Goal: Information Seeking & Learning: Compare options

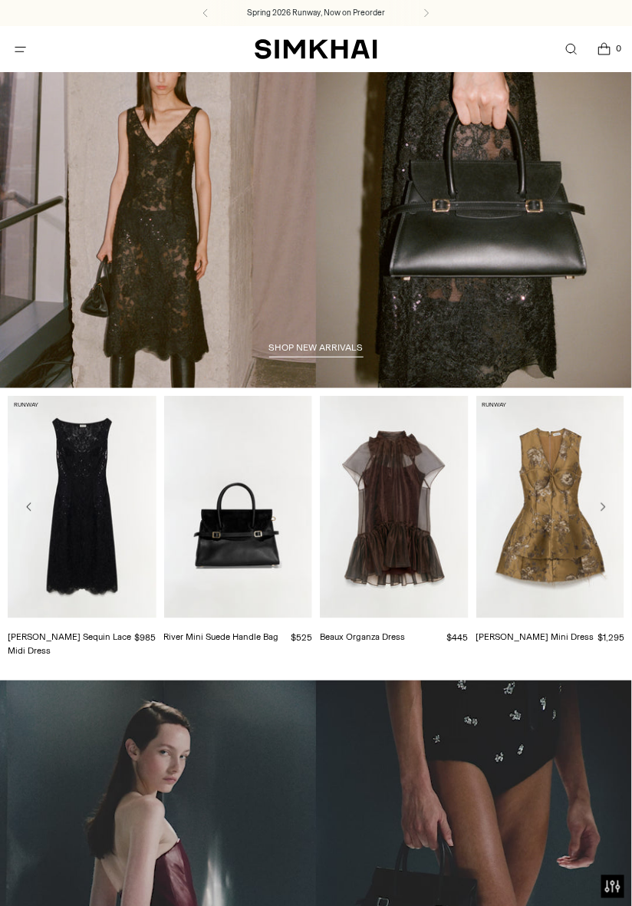
click at [25, 51] on icon "Open menu modal" at bounding box center [20, 49] width 16 height 12
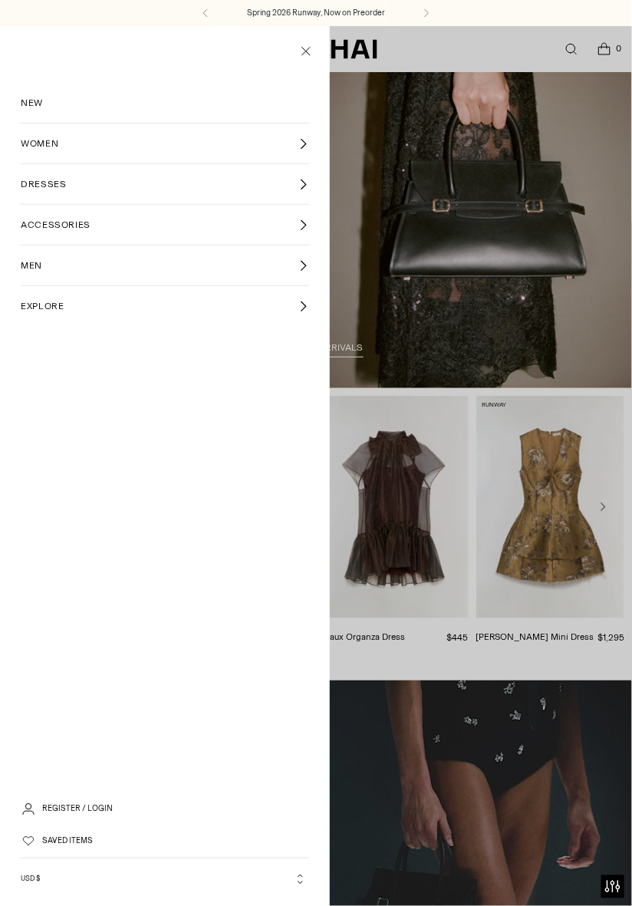
click at [49, 143] on span "WOMEN" at bounding box center [40, 144] width 38 height 14
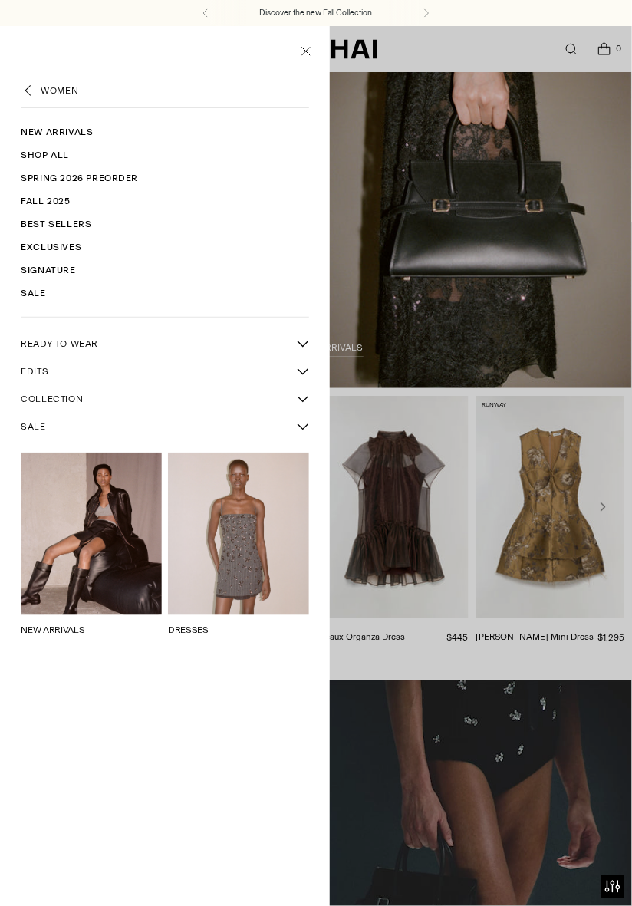
click at [301, 356] on button "More READY TO WEAR sub-items" at bounding box center [303, 344] width 28 height 28
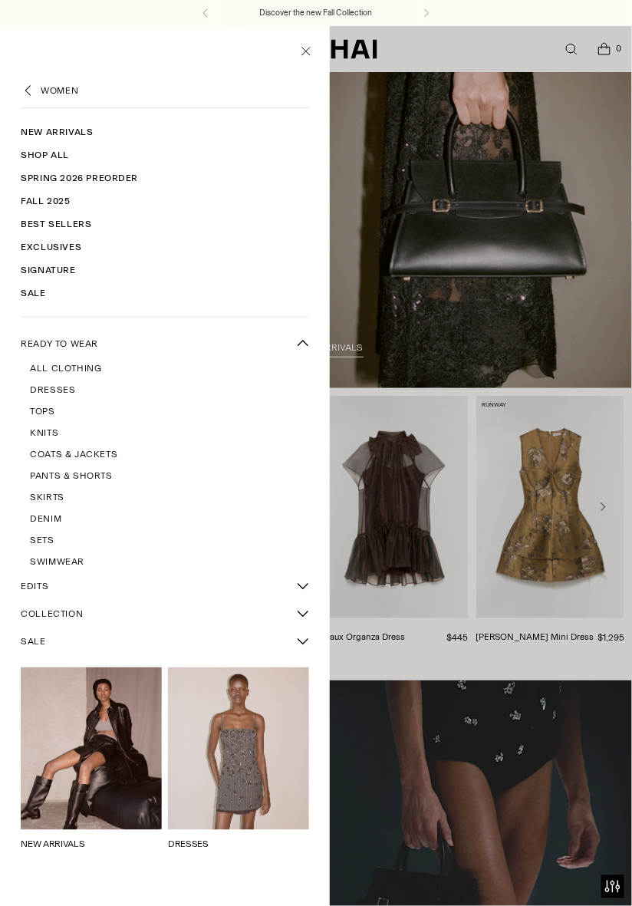
click at [45, 402] on link "Tops" at bounding box center [169, 410] width 279 height 21
click at [59, 433] on link "Knits" at bounding box center [169, 432] width 279 height 21
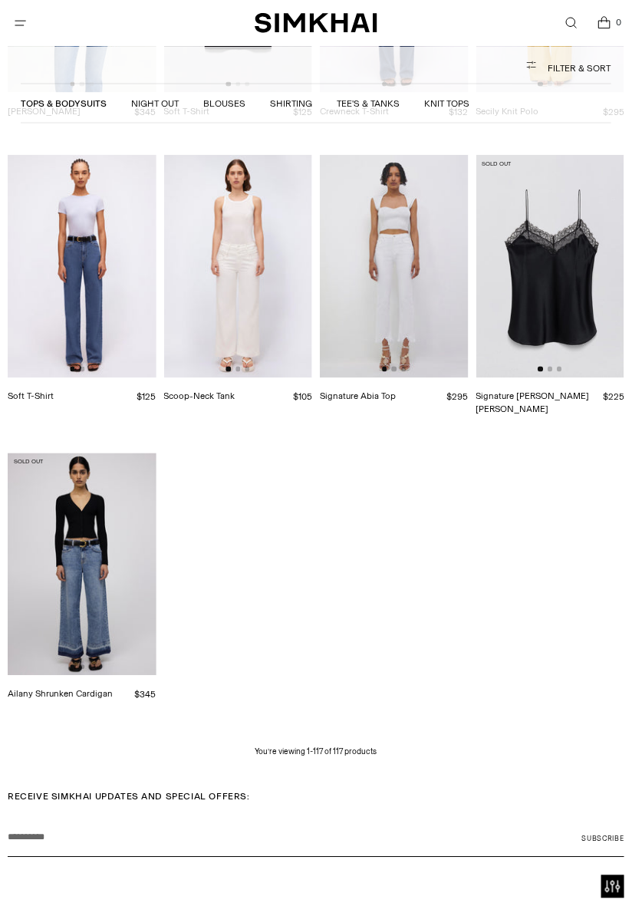
scroll to position [8666, 0]
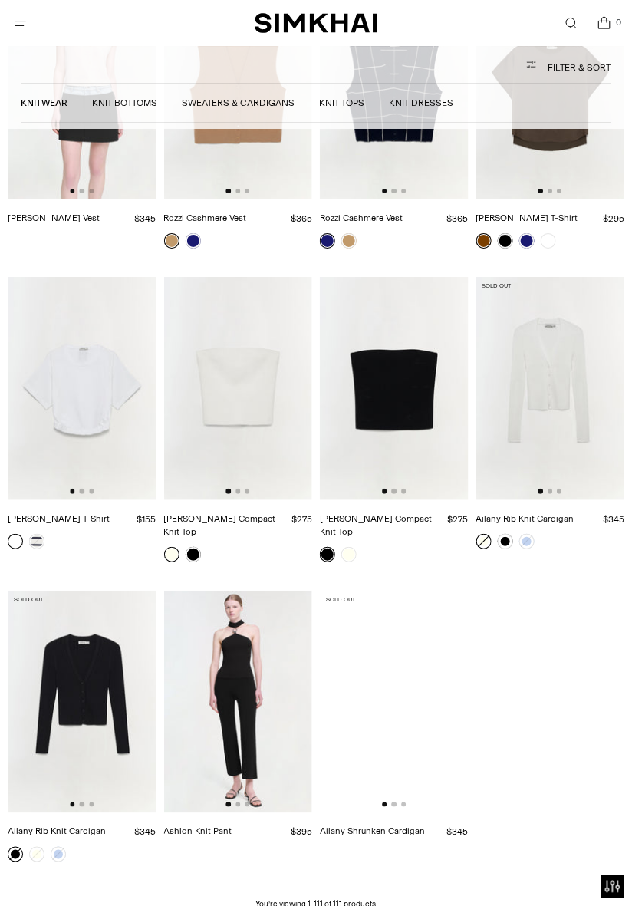
scroll to position [7955, 0]
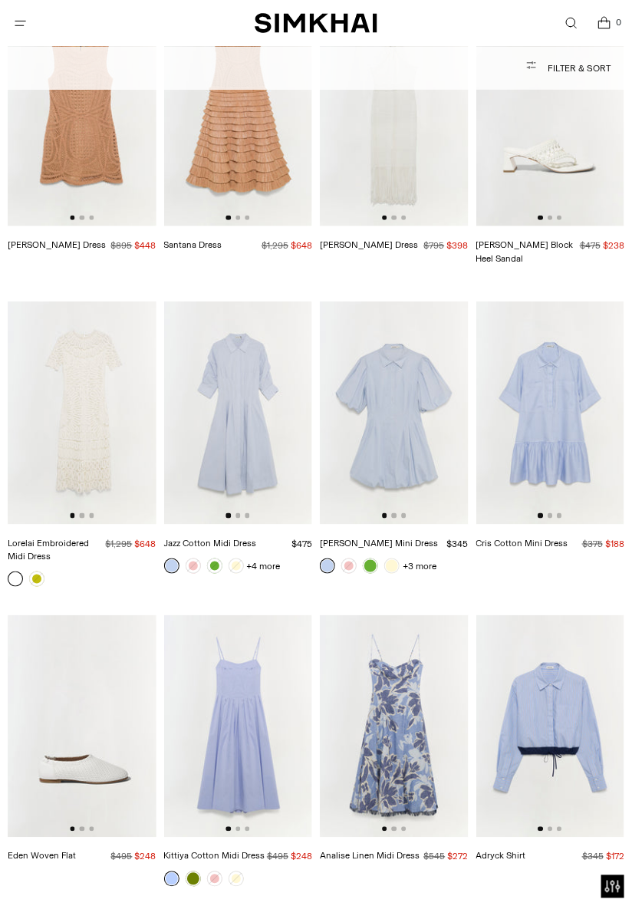
scroll to position [6812, 0]
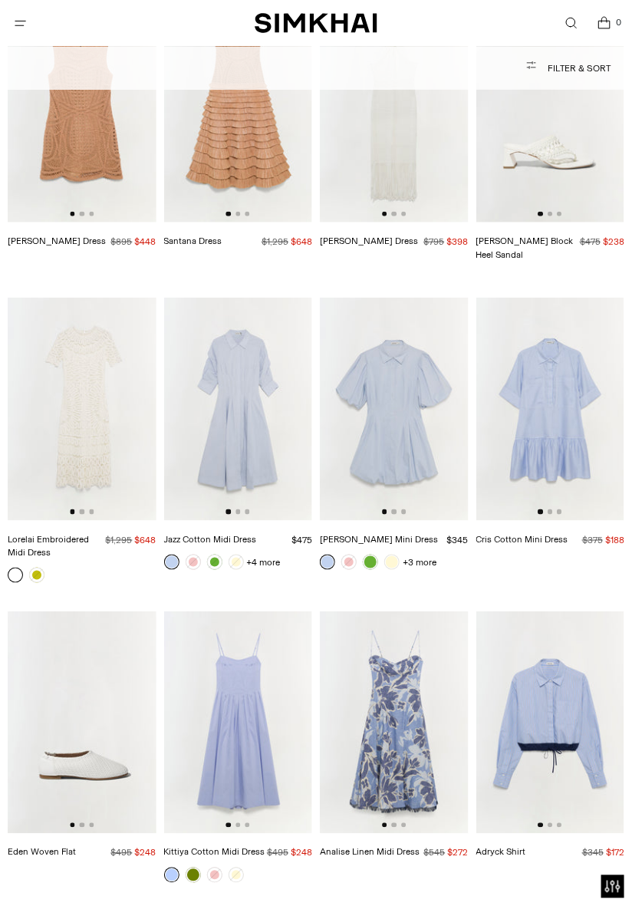
click at [574, 616] on img at bounding box center [550, 722] width 149 height 222
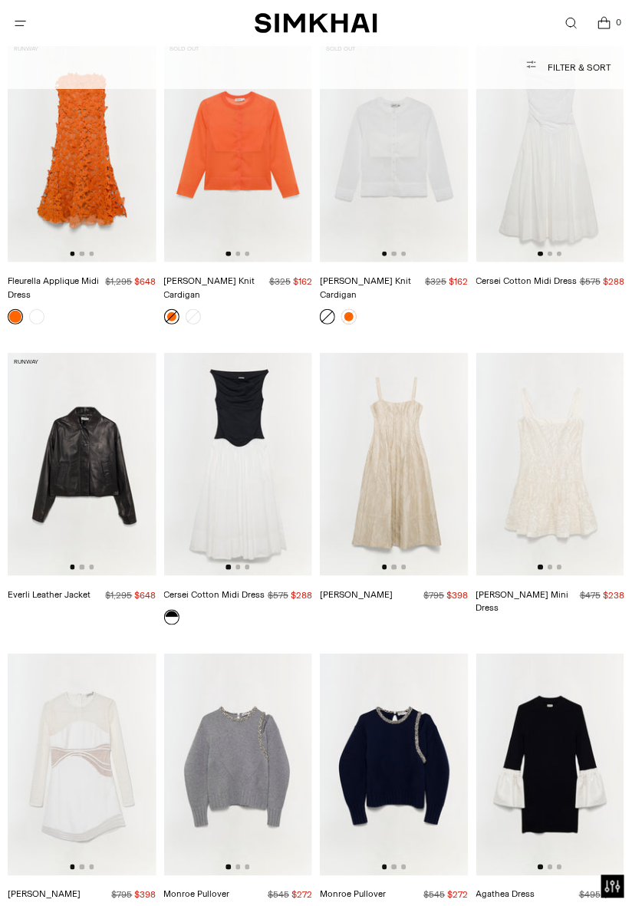
scroll to position [10697, 0]
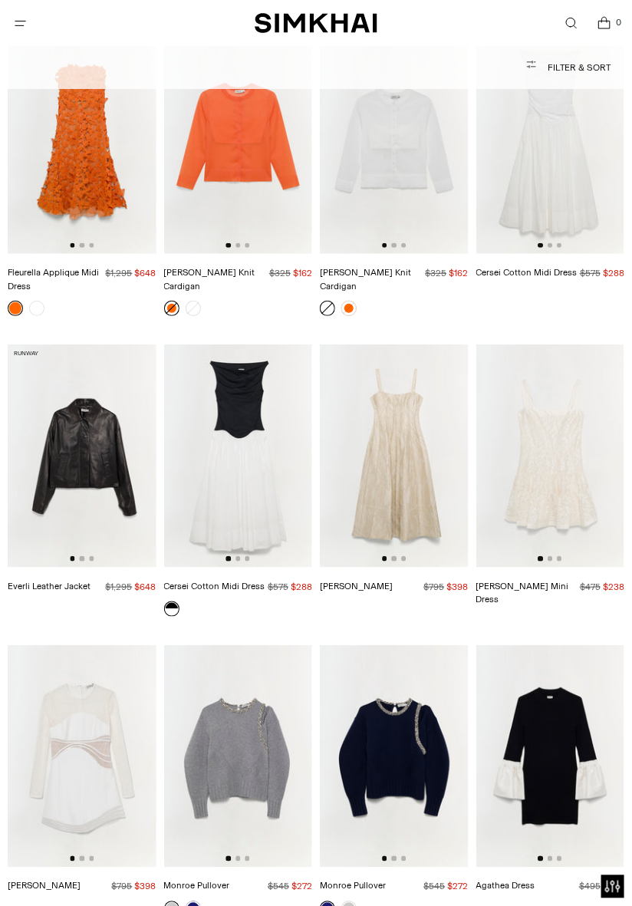
click at [245, 699] on img at bounding box center [238, 756] width 149 height 222
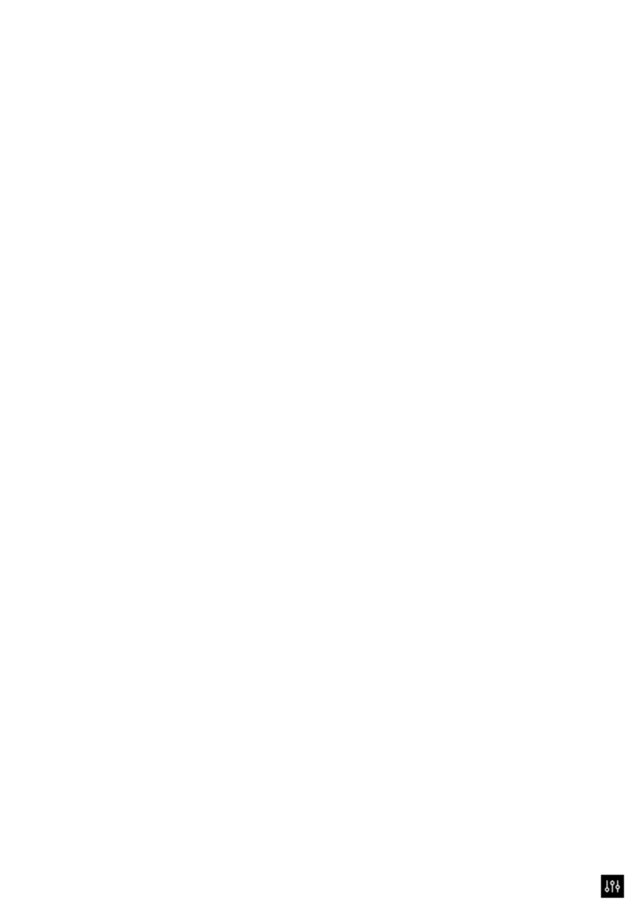
scroll to position [10746, 0]
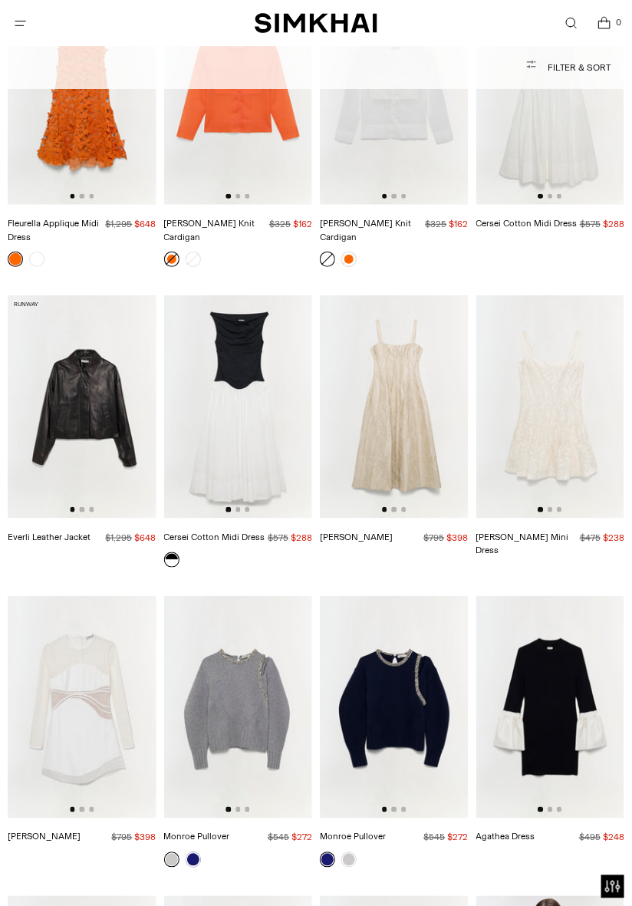
click at [423, 635] on img at bounding box center [394, 707] width 149 height 222
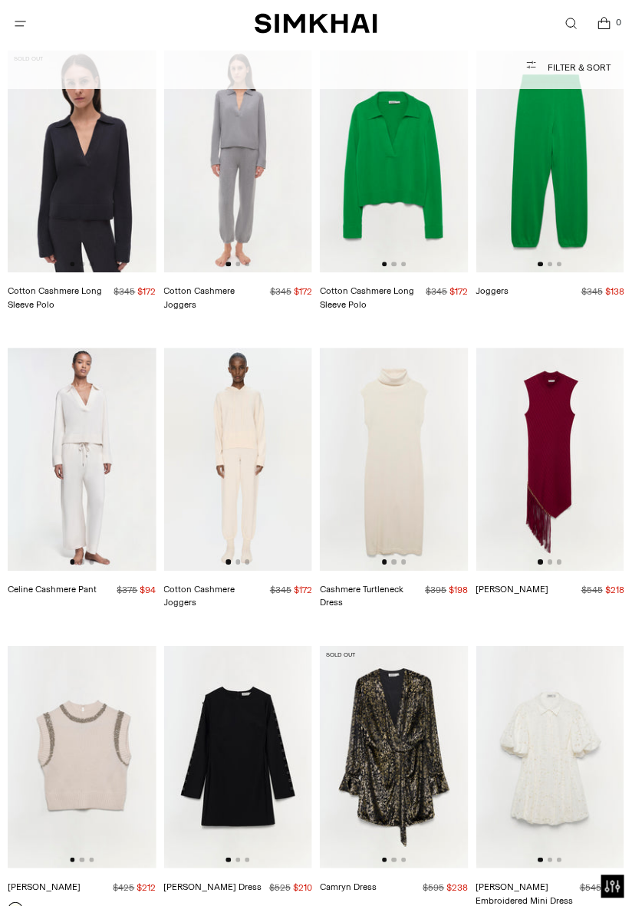
scroll to position [19509, 0]
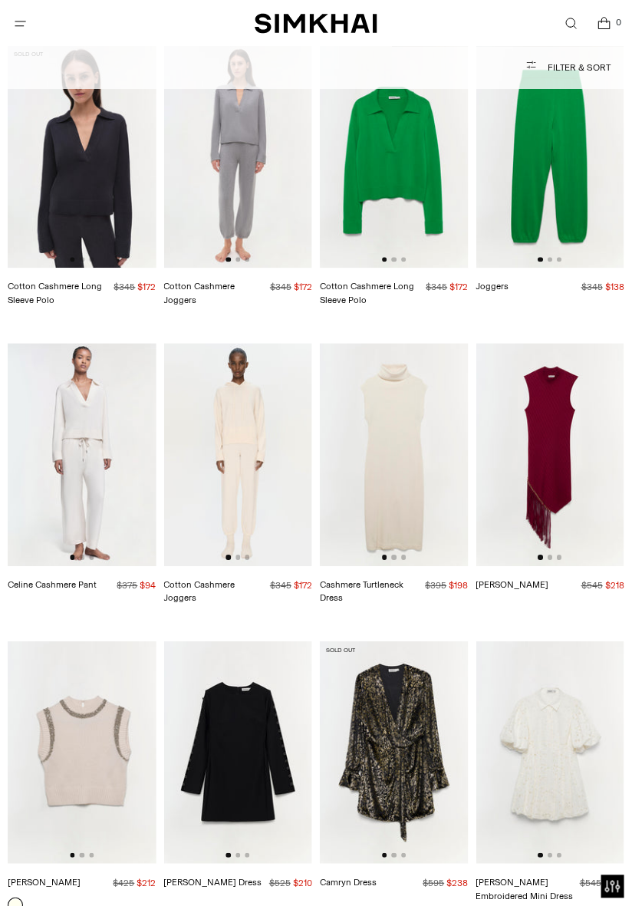
click at [118, 641] on img at bounding box center [82, 752] width 149 height 222
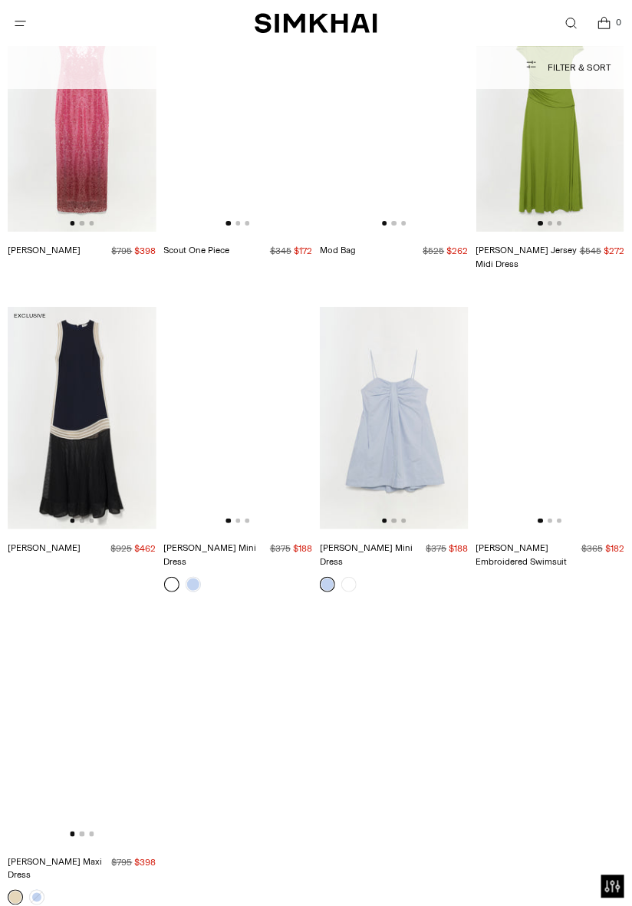
scroll to position [28133, 0]
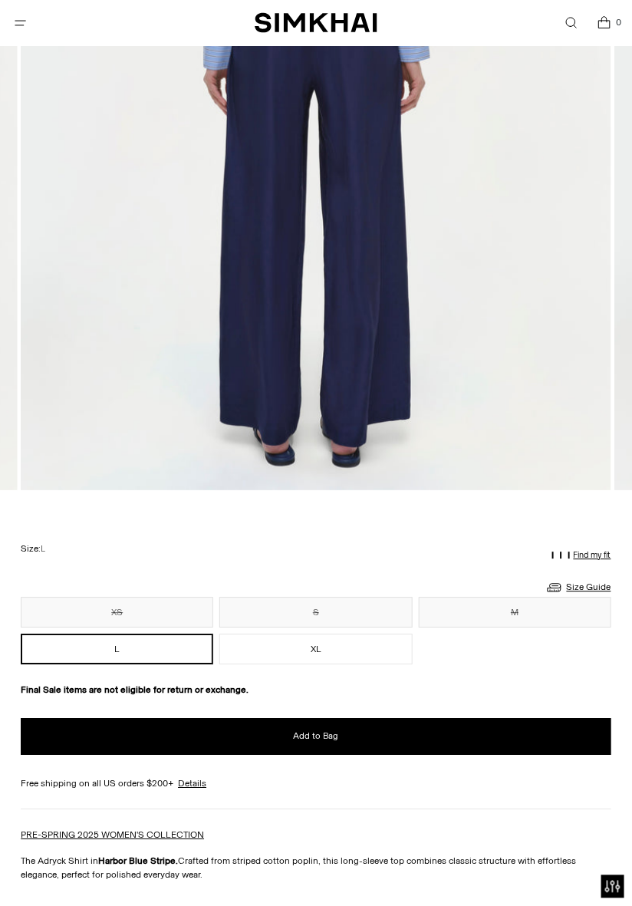
scroll to position [567, 0]
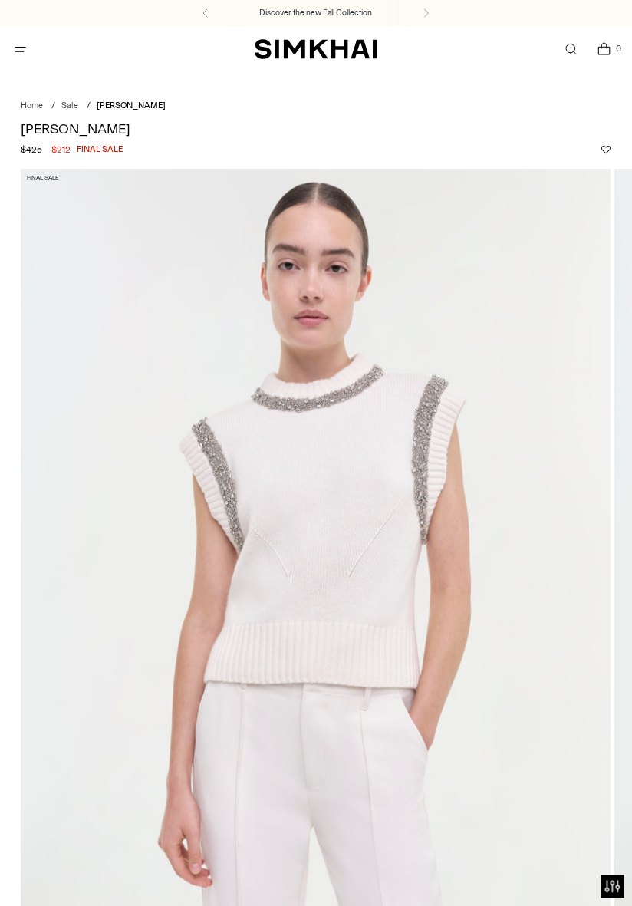
click at [23, 663] on img at bounding box center [316, 612] width 591 height 886
